Goal: Task Accomplishment & Management: Use online tool/utility

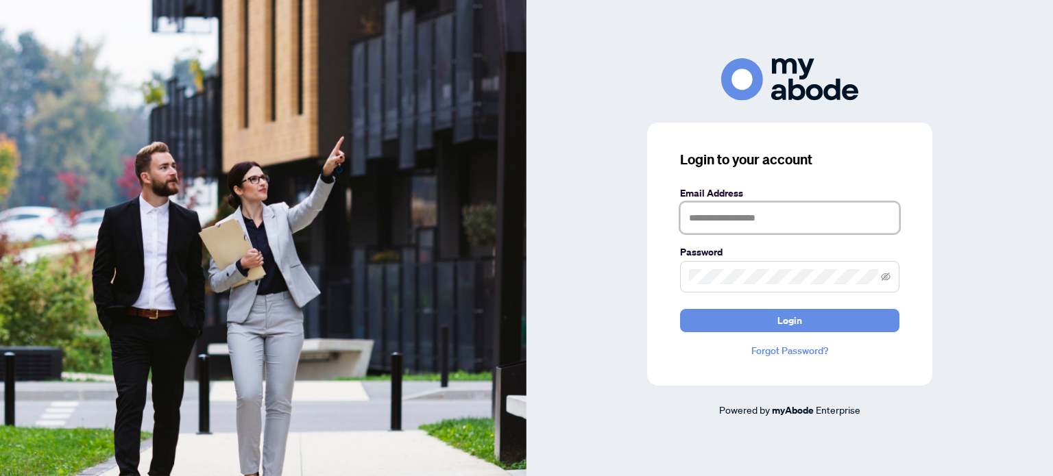
click at [707, 221] on input "text" at bounding box center [789, 218] width 219 height 32
type input "**********"
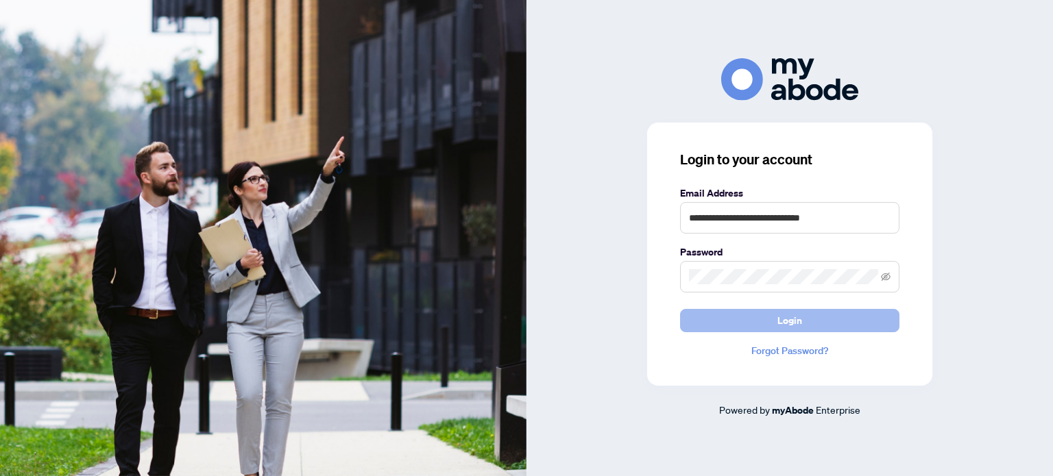
click at [708, 321] on button "Login" at bounding box center [789, 320] width 219 height 23
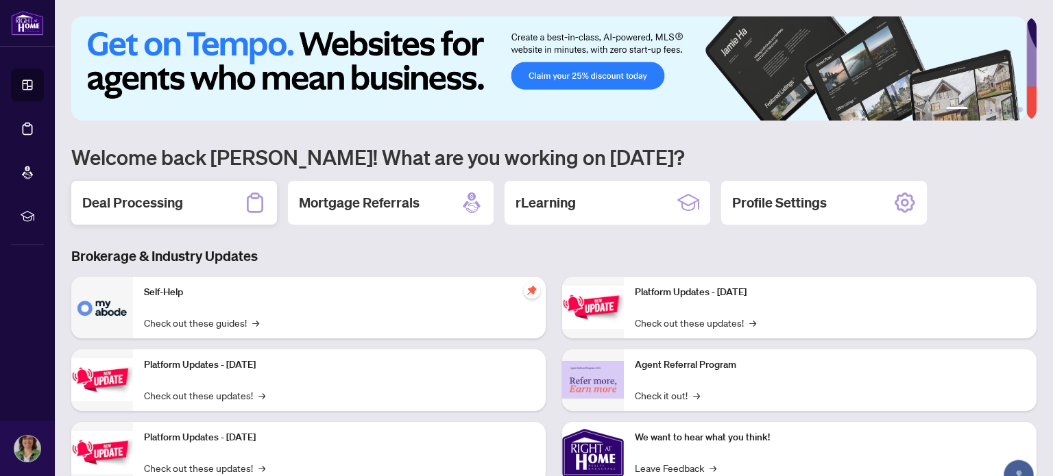
click at [159, 199] on h2 "Deal Processing" at bounding box center [132, 202] width 101 height 19
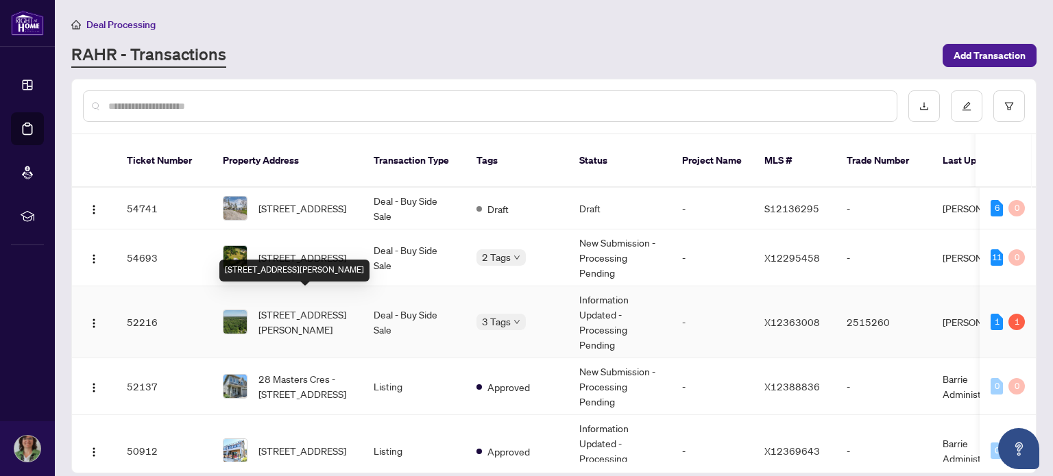
click at [310, 307] on span "[STREET_ADDRESS][PERSON_NAME]" at bounding box center [304, 322] width 93 height 30
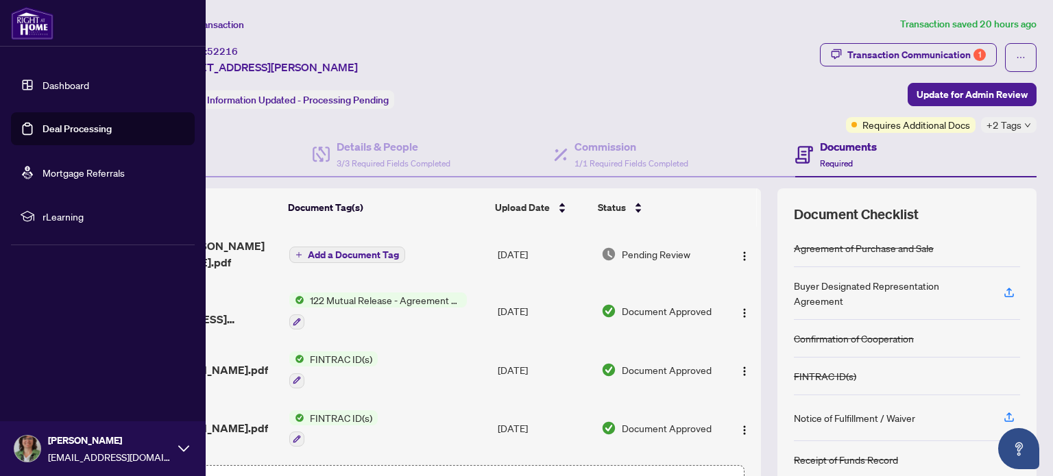
click at [57, 82] on link "Dashboard" at bounding box center [66, 85] width 47 height 12
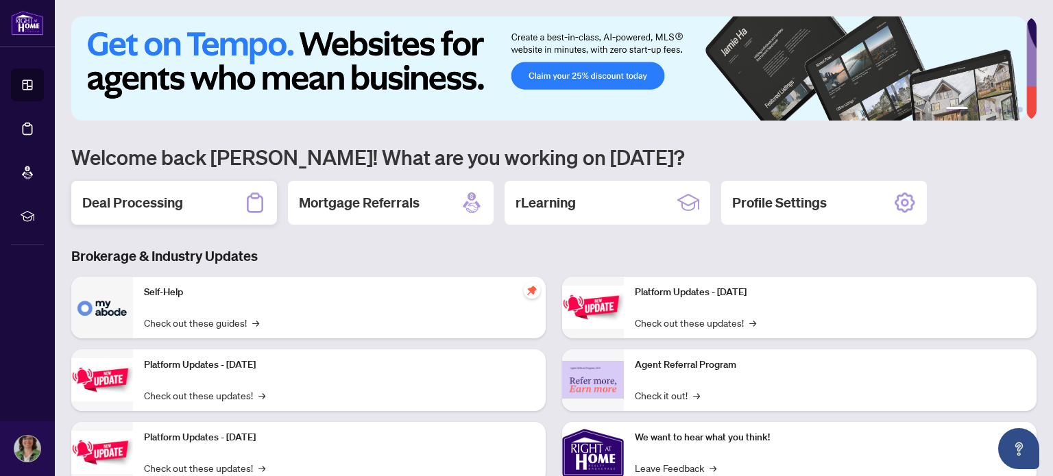
click at [159, 197] on h2 "Deal Processing" at bounding box center [132, 202] width 101 height 19
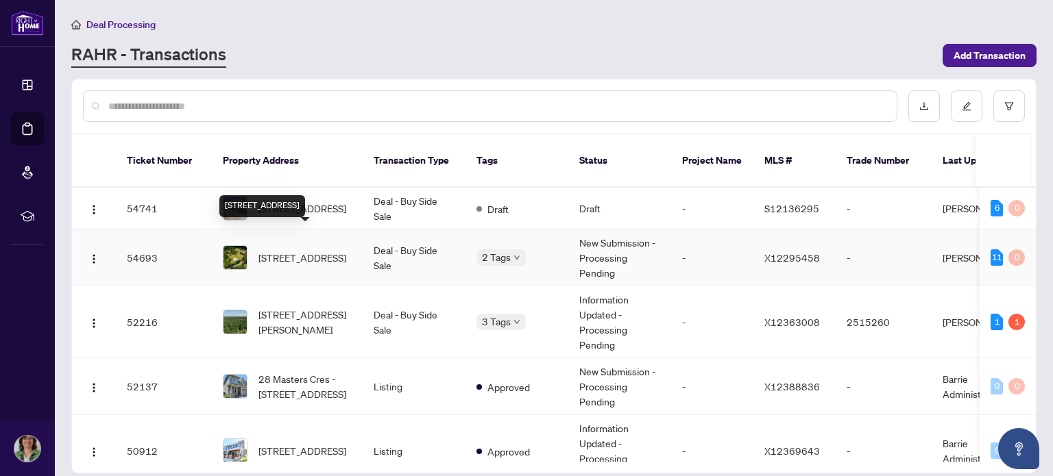
click at [302, 250] on span "[STREET_ADDRESS]" at bounding box center [302, 257] width 88 height 15
